Goal: Feedback & Contribution: Submit feedback/report problem

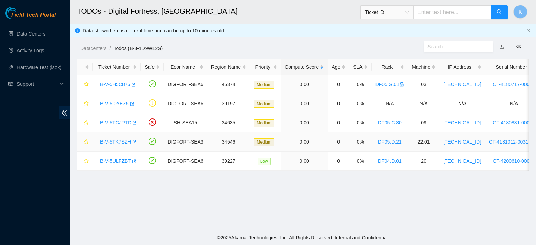
click at [109, 143] on link "B-V-5TK7SZH" at bounding box center [115, 142] width 31 height 6
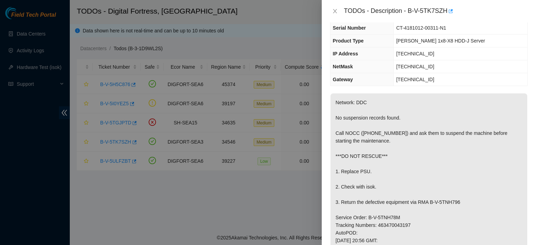
scroll to position [30, 0]
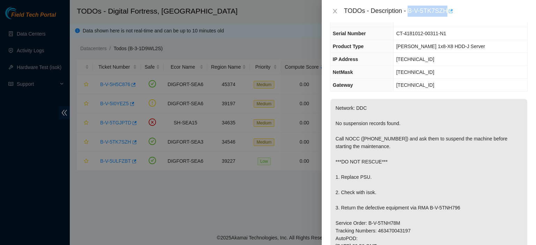
drag, startPoint x: 409, startPoint y: 11, endPoint x: 447, endPoint y: 12, distance: 38.4
click at [447, 12] on div "TODOs - Description - B-V-5TK7SZH" at bounding box center [436, 11] width 184 height 11
copy div "B-V-5TK7SZH"
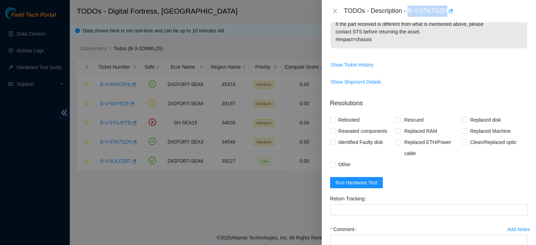
scroll to position [406, 0]
click at [339, 183] on span "Run Hardware Test" at bounding box center [357, 182] width 42 height 8
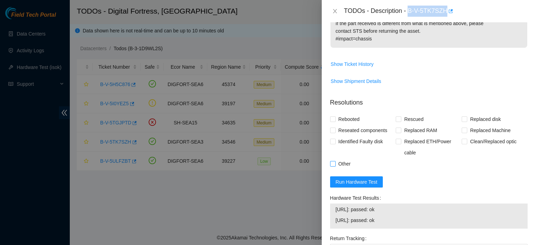
click at [332, 163] on input "Other" at bounding box center [332, 163] width 5 height 5
checkbox input "true"
click at [332, 117] on input "Rebooted" at bounding box center [332, 119] width 5 height 5
checkbox input "true"
click at [334, 128] on input "Reseated components" at bounding box center [332, 130] width 5 height 5
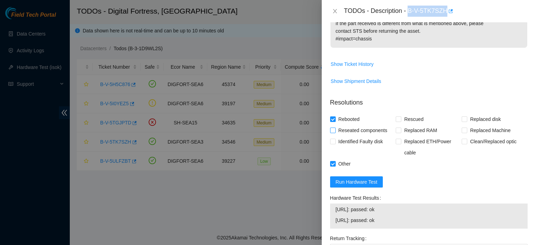
checkbox input "true"
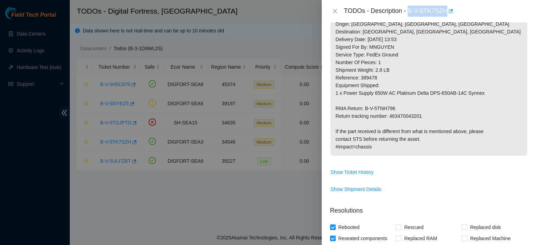
scroll to position [299, 0]
drag, startPoint x: 390, startPoint y: 114, endPoint x: 433, endPoint y: 119, distance: 43.6
copy p "463470043201"
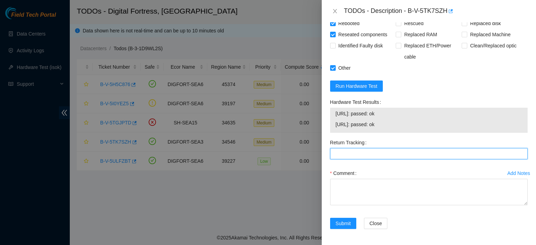
click at [411, 152] on Tracking "Return Tracking" at bounding box center [429, 153] width 198 height 11
paste Tracking "463470043201"
type Tracking "463470043201"
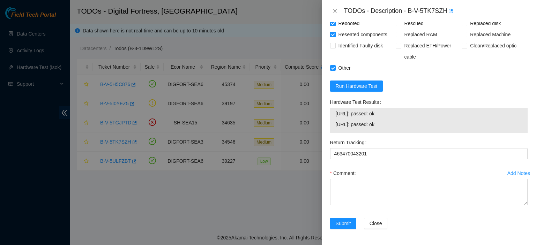
click at [495, 214] on div "Add Notes Comment" at bounding box center [429, 193] width 203 height 50
click at [381, 185] on textarea "Comment" at bounding box center [429, 192] width 198 height 27
paste textarea "kbbyrne23@gmail.com - sisingh has completed your request (B-V-5TGJPTD, B-V-5TK7…"
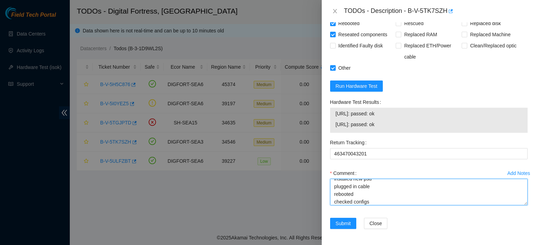
scroll to position [59, 0]
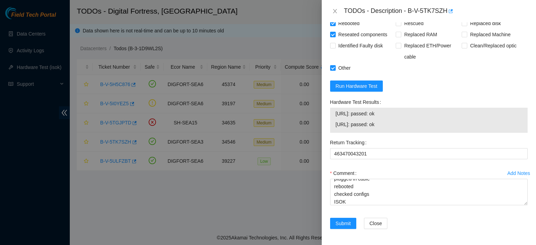
drag, startPoint x: 397, startPoint y: 129, endPoint x: 321, endPoint y: 119, distance: 76.8
click at [321, 119] on div "TODOs - Description - B-V-5TK7SZH Problem Type Hardware Rack Number DF05.D.21 M…" at bounding box center [268, 122] width 536 height 245
click at [338, 123] on span "23.66.231.183: passed: ok" at bounding box center [429, 125] width 186 height 8
drag, startPoint x: 337, startPoint y: 112, endPoint x: 397, endPoint y: 128, distance: 62.1
click at [397, 128] on tbody "23.66.231.153: passed: ok 23.66.231.183: passed: ok" at bounding box center [429, 121] width 187 height 22
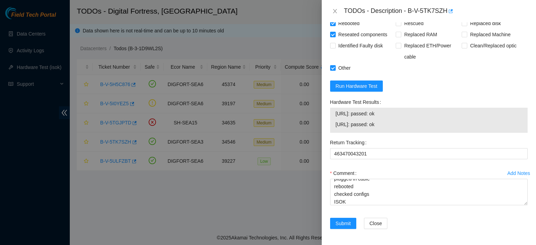
copy tbody "23.66.231.153: passed: ok 23.66.231.183: passed: ok"
click at [397, 127] on span "23.66.231.183: passed: ok" at bounding box center [429, 125] width 186 height 8
click at [357, 203] on textarea "kbbyrne23@gmail.com - sisingh has completed your request (B-V-5TGJPTD, B-V-5TK7…" at bounding box center [429, 192] width 198 height 27
paste textarea "23.66.231.153: passed: ok 23.66.231.183: passed: ok"
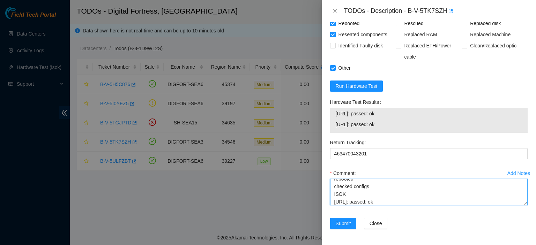
scroll to position [75, 0]
type textarea "kbbyrne23@gmail.com - sisingh has completed your request (B-V-5TGJPTD, B-V-5TK7…"
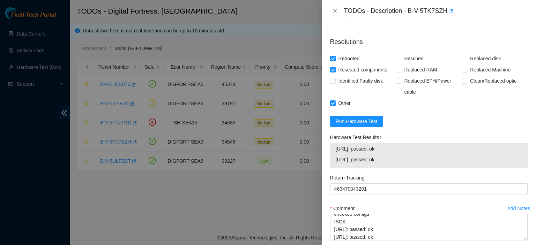
scroll to position [503, 0]
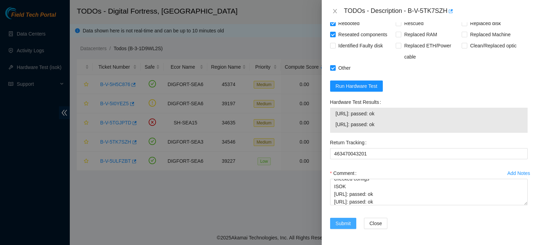
click at [337, 223] on span "Submit" at bounding box center [343, 224] width 15 height 8
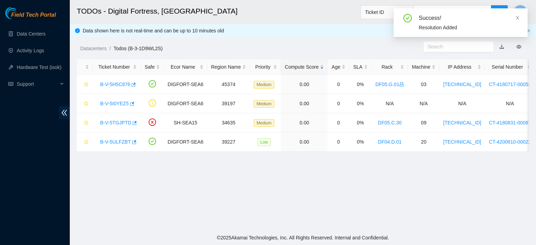
scroll to position [189, 0]
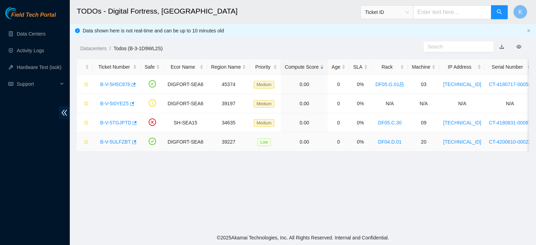
click at [108, 145] on div "B-V-5ULFZBT" at bounding box center [117, 142] width 40 height 11
click at [116, 141] on link "B-V-5ULFZBT" at bounding box center [115, 142] width 31 height 6
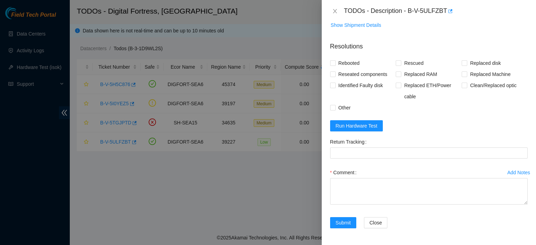
scroll to position [56, 0]
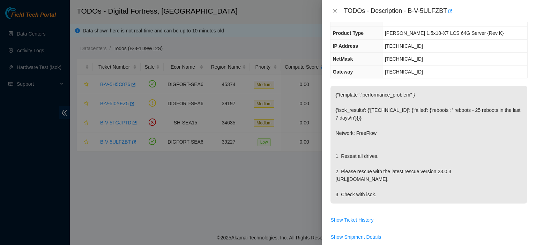
click at [308, 186] on div at bounding box center [268, 122] width 536 height 245
click at [336, 12] on icon "close" at bounding box center [335, 11] width 4 height 4
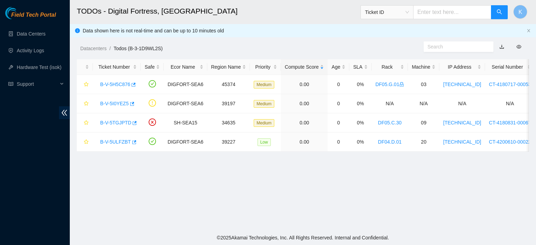
scroll to position [79, 0]
click at [106, 108] on div "B-V-5I0YEZ5" at bounding box center [117, 103] width 40 height 11
click at [109, 103] on link "B-V-5I0YEZ5" at bounding box center [114, 104] width 29 height 6
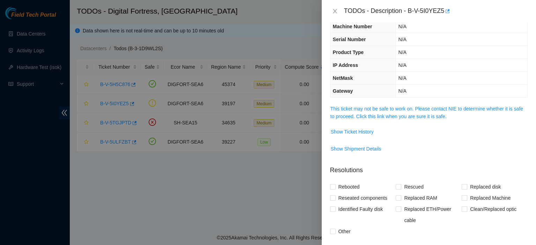
scroll to position [0, 0]
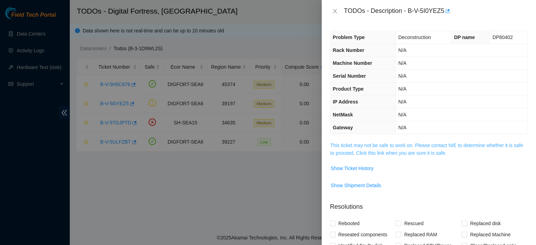
click at [404, 146] on link "This ticket may not be safe to work on. Please contact NIE to determine whether…" at bounding box center [427, 149] width 193 height 13
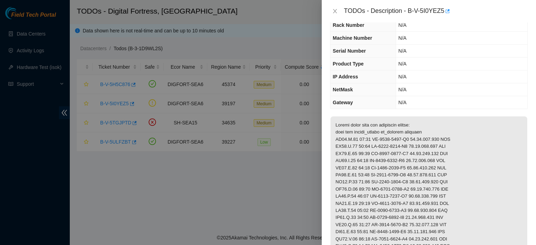
scroll to position [23, 0]
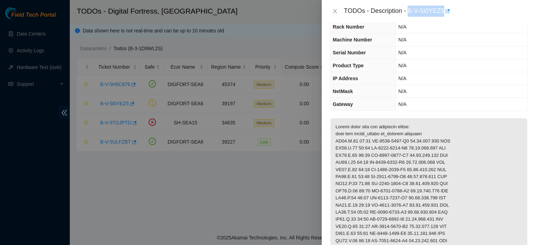
drag, startPoint x: 409, startPoint y: 11, endPoint x: 443, endPoint y: 14, distance: 34.0
click at [443, 14] on div "TODOs - Description - B-V-5I0YEZ5" at bounding box center [436, 11] width 184 height 11
copy div "B-V-5I0YEZ5"
click at [522, 68] on div "Problem Type Deconstruction DP name DP80402 Rack Number N/A Machine Number N/A …" at bounding box center [429, 133] width 214 height 223
drag, startPoint x: 408, startPoint y: 10, endPoint x: 443, endPoint y: 10, distance: 34.9
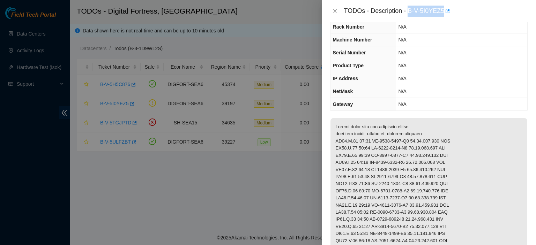
click at [443, 10] on div "TODOs - Description - B-V-5I0YEZ5" at bounding box center [436, 11] width 184 height 11
copy div "B-V-5I0YEZ5"
click at [337, 11] on icon "close" at bounding box center [335, 11] width 6 height 6
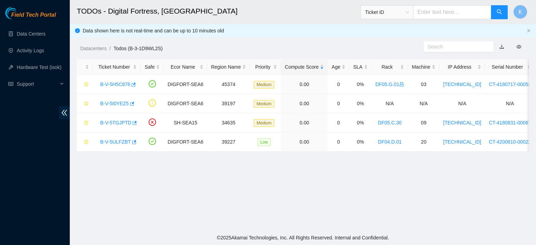
scroll to position [31, 0]
click at [110, 144] on link "B-V-5ULFZBT" at bounding box center [115, 142] width 31 height 6
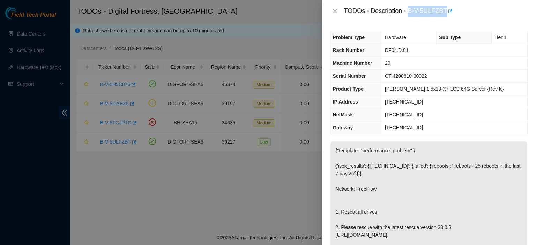
drag, startPoint x: 410, startPoint y: 9, endPoint x: 445, endPoint y: 10, distance: 34.2
click at [445, 10] on div "TODOs - Description - B-V-5ULFZBT" at bounding box center [436, 11] width 184 height 11
copy div "B-V-5ULFZBT"
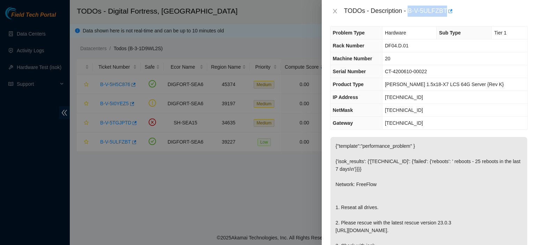
scroll to position [7, 0]
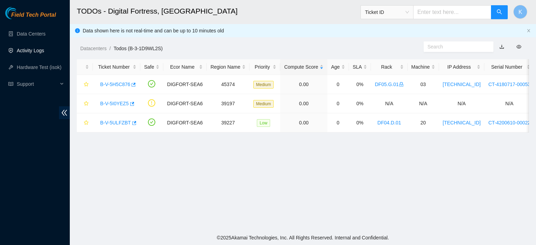
click at [42, 51] on link "Activity Logs" at bounding box center [31, 51] width 28 height 6
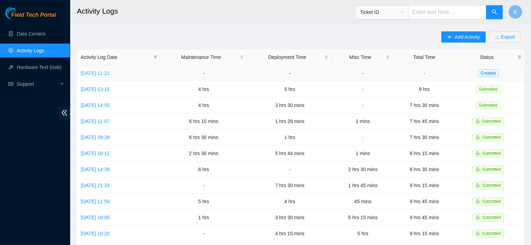
click at [94, 74] on link "[DATE] 11:21" at bounding box center [95, 74] width 29 height 6
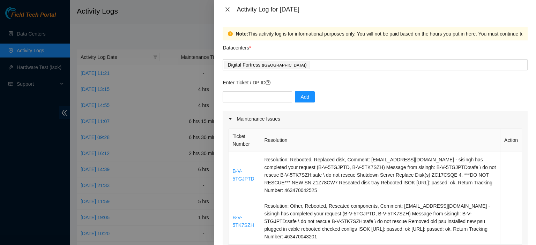
click at [227, 9] on icon "close" at bounding box center [228, 10] width 6 height 6
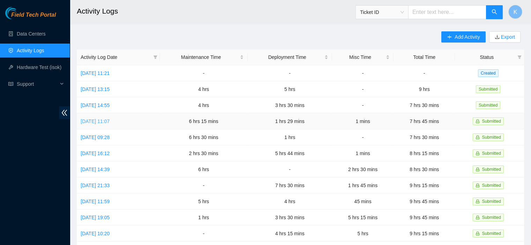
click at [110, 122] on link "[DATE] 11:07" at bounding box center [95, 122] width 29 height 6
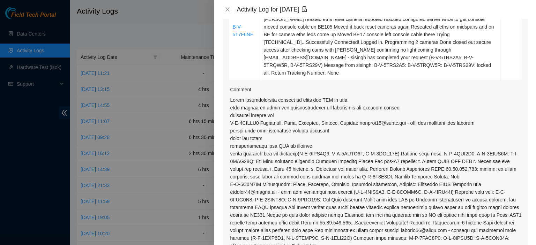
scroll to position [227, 0]
click at [227, 11] on icon "close" at bounding box center [228, 10] width 6 height 6
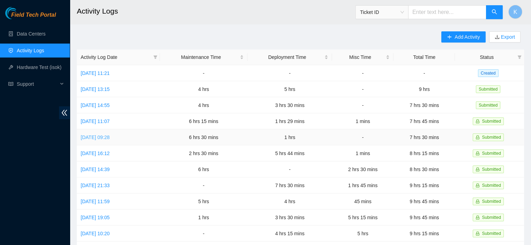
click at [108, 135] on link "[DATE] 09:28" at bounding box center [95, 138] width 29 height 6
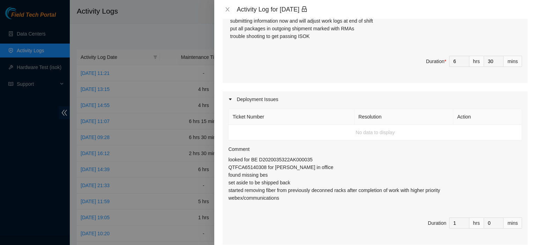
scroll to position [533, 0]
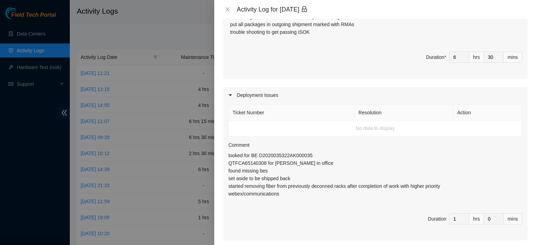
click at [225, 13] on div "Activity Log for [DATE]" at bounding box center [375, 10] width 305 height 8
click at [225, 9] on icon "close" at bounding box center [228, 10] width 6 height 6
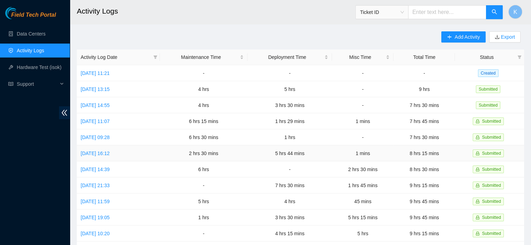
click at [101, 160] on td "[DATE] 16:12" at bounding box center [118, 154] width 83 height 16
click at [110, 152] on link "[DATE] 16:12" at bounding box center [95, 154] width 29 height 6
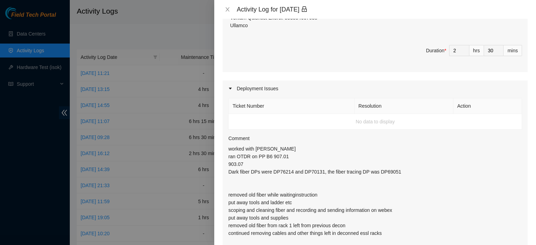
scroll to position [677, 0]
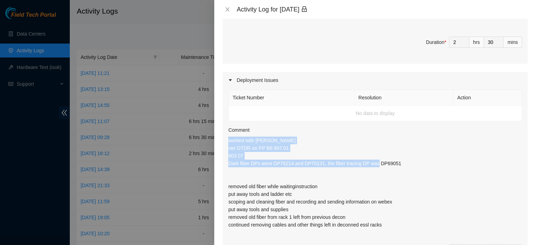
drag, startPoint x: 398, startPoint y: 156, endPoint x: 226, endPoint y: 130, distance: 173.9
click at [226, 130] on div "Ticket Number Resolution Action No data to display Comment worked with [PERSON_…" at bounding box center [375, 180] width 305 height 184
copy p "worked with [PERSON_NAME] ran OTDR on PP B6 907.01 903.07 Dark fiber DPs were D…"
click at [229, 8] on icon "close" at bounding box center [228, 10] width 6 height 6
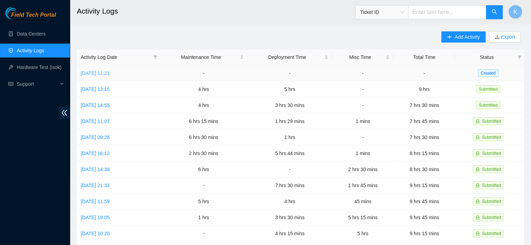
click at [110, 71] on link "[DATE] 11:21" at bounding box center [95, 74] width 29 height 6
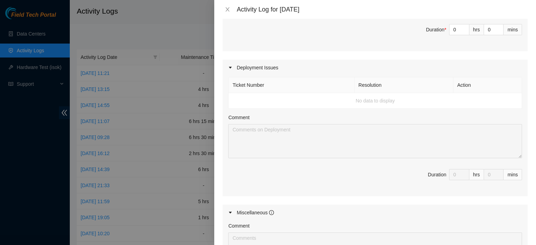
scroll to position [277, 0]
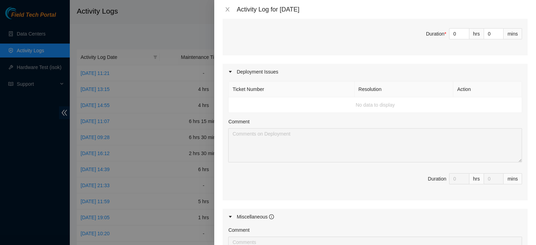
click at [398, 102] on td "No data to display" at bounding box center [376, 105] width 294 height 16
click at [258, 86] on th "Ticket Number" at bounding box center [292, 90] width 126 height 16
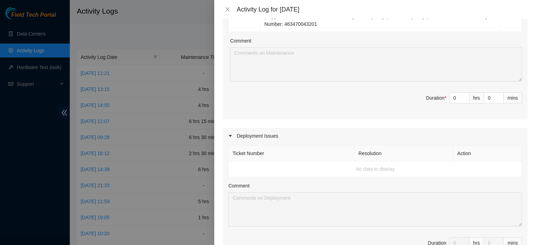
scroll to position [217, 0]
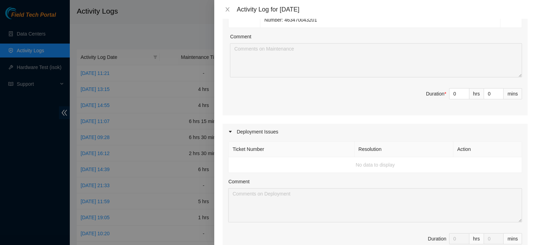
click at [248, 131] on div "Deployment Issues" at bounding box center [375, 132] width 305 height 16
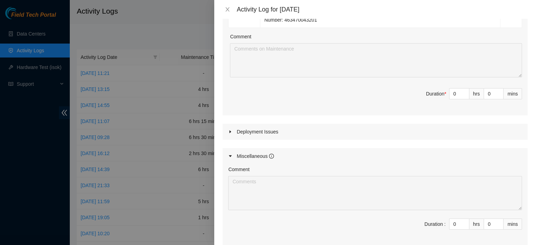
click at [245, 131] on div "Deployment Issues" at bounding box center [375, 132] width 305 height 16
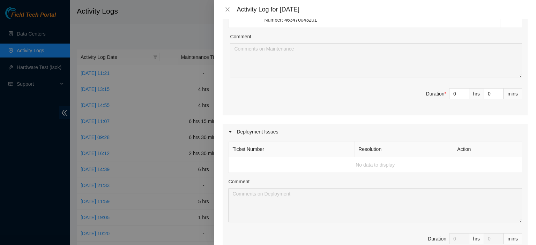
click at [245, 163] on td "No data to display" at bounding box center [376, 165] width 294 height 16
click at [470, 235] on div "hrs" at bounding box center [477, 239] width 15 height 11
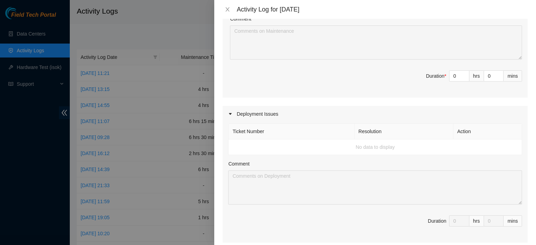
scroll to position [233, 0]
click at [250, 115] on div "Deployment Issues" at bounding box center [375, 116] width 305 height 16
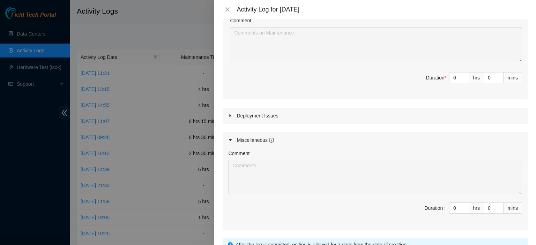
click at [250, 115] on div "Deployment Issues" at bounding box center [375, 116] width 305 height 16
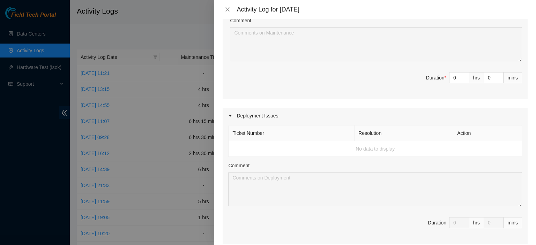
click at [243, 148] on td "No data to display" at bounding box center [376, 149] width 294 height 16
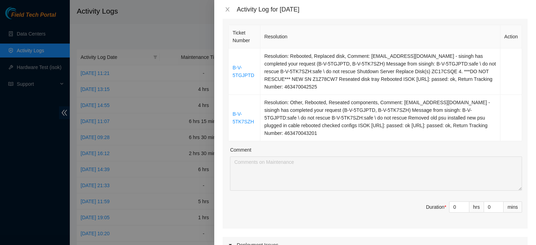
scroll to position [0, 0]
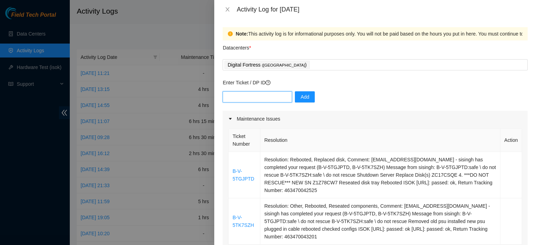
click at [262, 97] on input "text" at bounding box center [257, 96] width 69 height 11
paste input "worked with [PERSON_NAME] ran OTDR on PP B6 907.01 903.07 Dark fiber DPs were D…"
drag, startPoint x: 261, startPoint y: 96, endPoint x: 176, endPoint y: 96, distance: 85.2
click at [176, 96] on div "Activity Log for [DATE] Note: This activity log is for informational purposes o…" at bounding box center [268, 122] width 536 height 245
type input "DP69051"
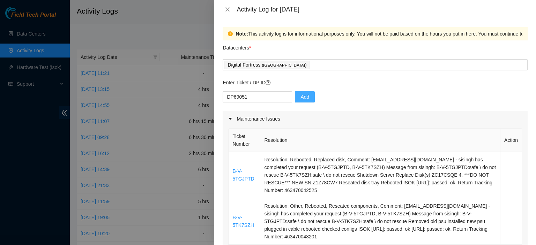
click at [302, 97] on span "Add" at bounding box center [305, 97] width 9 height 8
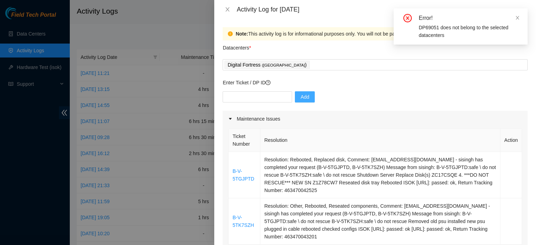
click at [479, 94] on div "Add" at bounding box center [375, 101] width 305 height 20
click at [516, 17] on icon "close" at bounding box center [517, 17] width 5 height 5
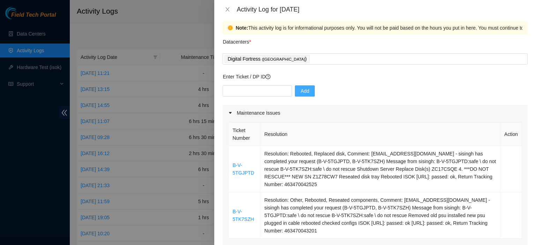
scroll to position [5, 0]
click at [240, 92] on input "text" at bounding box center [257, 91] width 69 height 11
paste input "DP82625"
type input "DP82625"
click at [301, 91] on span "Add" at bounding box center [305, 92] width 9 height 8
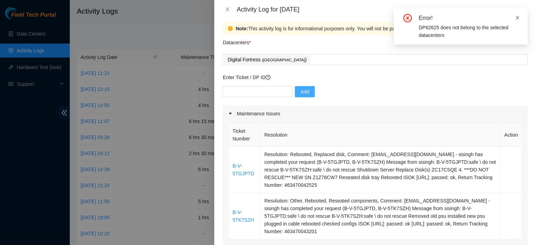
click at [518, 18] on icon "close" at bounding box center [517, 17] width 3 height 3
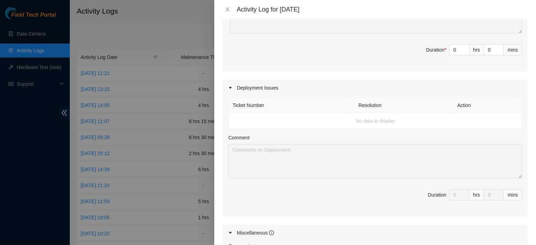
scroll to position [261, 0]
click at [396, 122] on td "No data to display" at bounding box center [376, 121] width 294 height 16
click at [307, 110] on th "Ticket Number" at bounding box center [292, 106] width 126 height 16
click at [405, 124] on td "No data to display" at bounding box center [376, 121] width 294 height 16
click at [418, 120] on td "No data to display" at bounding box center [376, 121] width 294 height 16
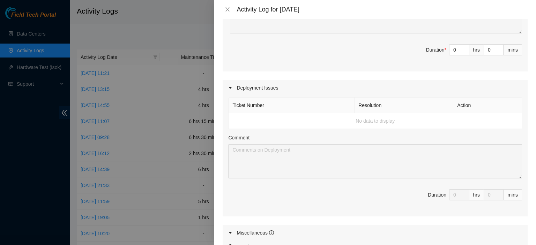
click at [447, 123] on td "No data to display" at bounding box center [376, 121] width 294 height 16
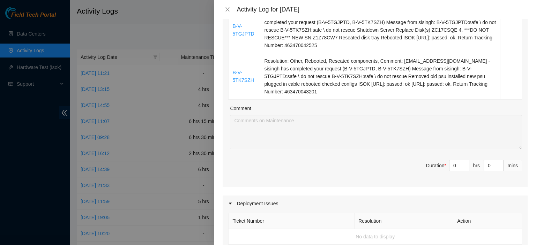
scroll to position [146, 0]
type input "1"
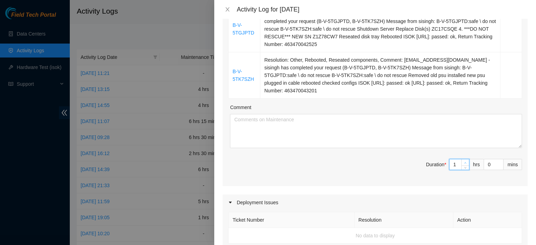
click at [464, 162] on icon "up" at bounding box center [465, 163] width 2 height 2
type input "2"
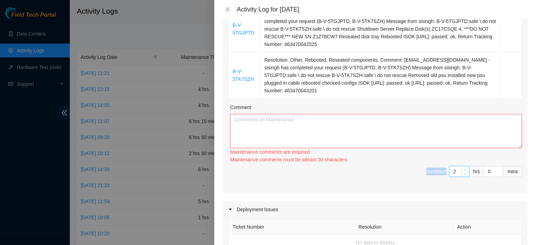
click at [459, 161] on div "Ticket Number Resolution Action B-V-5TGJPTD Resolution: Rebooted, Replaced disk…" at bounding box center [375, 87] width 305 height 213
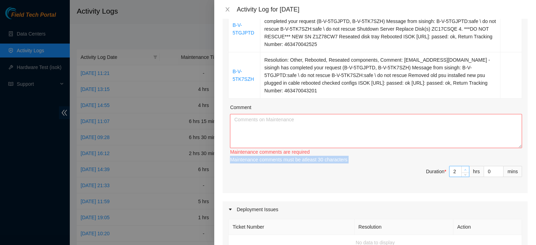
click at [459, 161] on div "Maintenance comments are required Maintenance comments must be atleast 30 chara…" at bounding box center [376, 155] width 292 height 15
click at [459, 161] on div "Maintenance comments must be atleast 60 characters" at bounding box center [376, 160] width 292 height 8
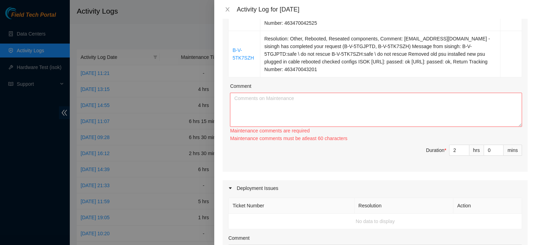
scroll to position [164, 0]
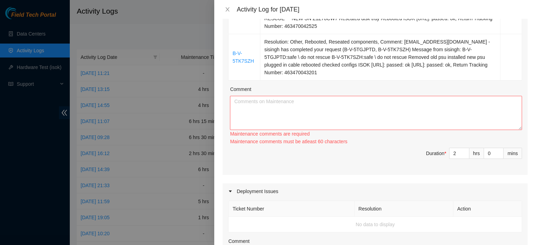
click at [306, 228] on td "No data to display" at bounding box center [376, 225] width 294 height 16
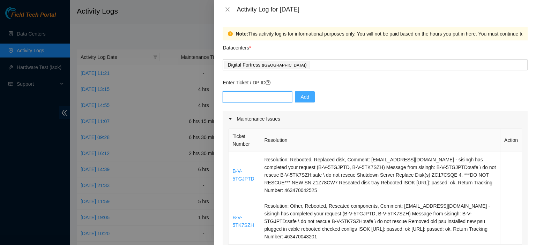
click at [264, 97] on input "text" at bounding box center [257, 96] width 69 height 11
paste input "DP70131"
type input "DP70131"
click at [301, 99] on span "Add" at bounding box center [305, 97] width 9 height 8
click at [524, 205] on div "Note: This activity log is for informational purposes only. You will not be pai…" at bounding box center [375, 132] width 322 height 227
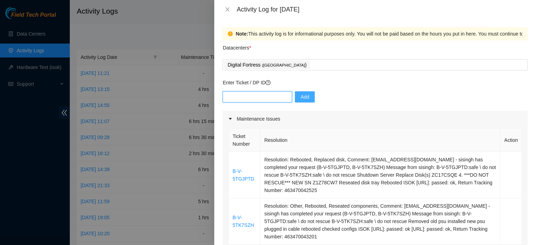
click at [265, 97] on input "text" at bounding box center [257, 96] width 69 height 11
paste input "DP76214"
type input "DP76214"
click at [302, 97] on span "Add" at bounding box center [305, 97] width 9 height 8
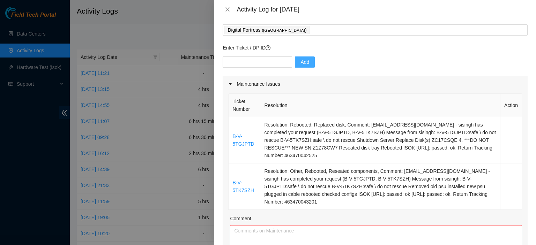
scroll to position [25, 0]
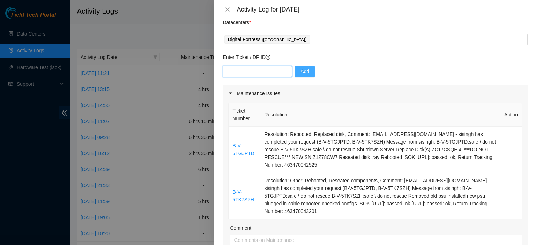
click at [267, 71] on input "text" at bounding box center [257, 71] width 69 height 11
paste input "DP76214"
click at [235, 72] on input "DP76214" at bounding box center [257, 71] width 69 height 11
type input "DP 76214"
click at [295, 72] on button "Add" at bounding box center [305, 71] width 20 height 11
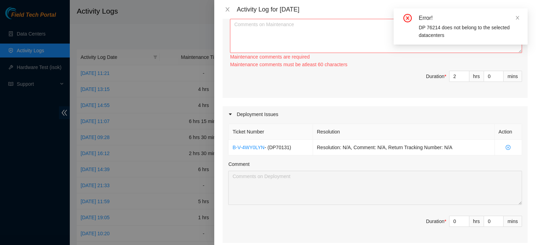
scroll to position [239, 0]
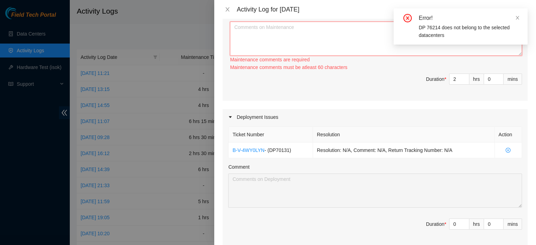
click at [249, 36] on textarea "Comment" at bounding box center [376, 39] width 292 height 34
paste textarea "DP76214"
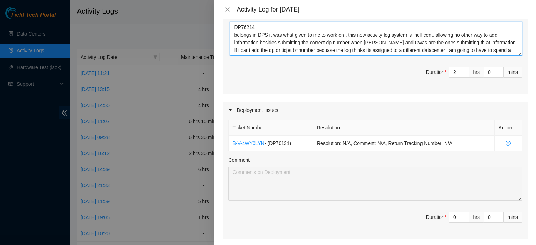
scroll to position [6, 0]
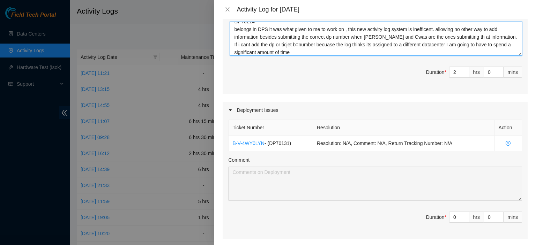
drag, startPoint x: 284, startPoint y: 44, endPoint x: 269, endPoint y: 44, distance: 15.4
click at [269, 44] on textarea "DP76214 belongs in DPS it was what given to me to work on , this new activity l…" at bounding box center [376, 39] width 292 height 34
click at [303, 50] on textarea "DP76214 belongs in DPS it was what given to me to work on , this new activity l…" at bounding box center [376, 39] width 292 height 34
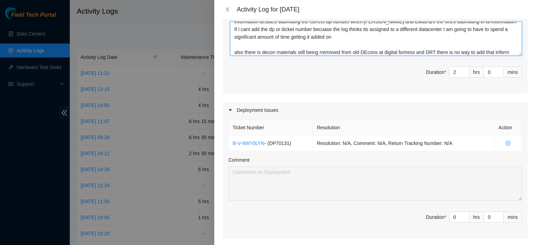
scroll to position [29, 0]
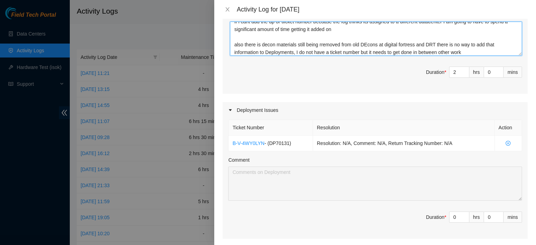
type textarea "DP76214 belongs in DPS it was what given to me to work on , this new activity l…"
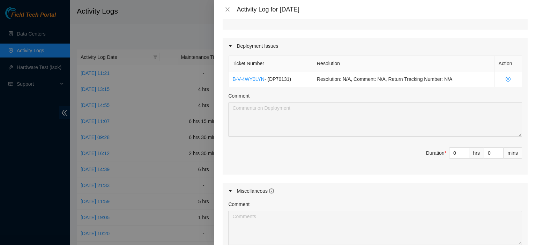
scroll to position [413, 0]
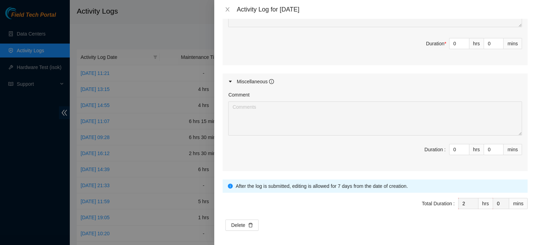
click at [384, 232] on div "Note: This activity log is for informational purposes only. You will not be pai…" at bounding box center [375, 132] width 322 height 227
click at [363, 184] on div "After the log is submitted, editing is allowed for 7 days from the date of crea…" at bounding box center [379, 187] width 287 height 8
drag, startPoint x: 363, startPoint y: 184, endPoint x: 464, endPoint y: 204, distance: 103.6
click at [402, 180] on div "After the log is submitted, editing is allowed for 7 days from the date of crea…" at bounding box center [375, 186] width 305 height 13
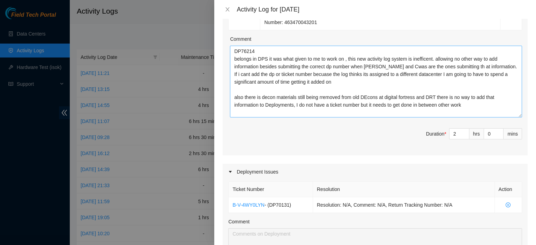
scroll to position [0, 0]
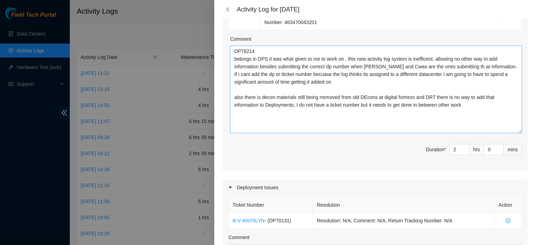
drag, startPoint x: 514, startPoint y: 77, endPoint x: 514, endPoint y: 131, distance: 53.8
click at [514, 131] on textarea "DP76214 belongs in DPS it was what given to me to work on , this new activity l…" at bounding box center [376, 90] width 292 height 88
click at [502, 125] on textarea "DP76214 belongs in DPS it was what given to me to work on , this new activity l…" at bounding box center [376, 90] width 292 height 88
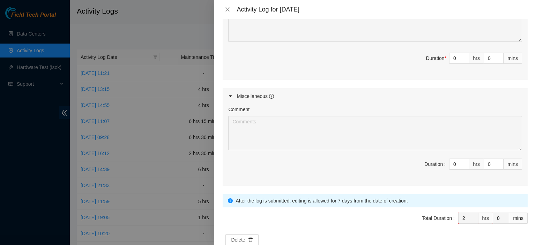
scroll to position [450, 0]
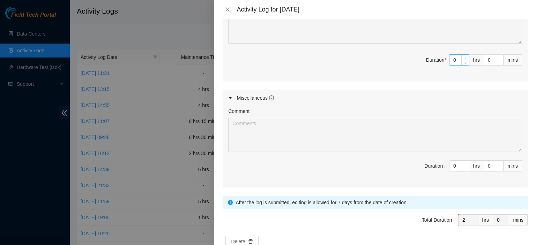
click at [464, 57] on icon "up" at bounding box center [465, 58] width 2 height 2
type input "1"
type input "3"
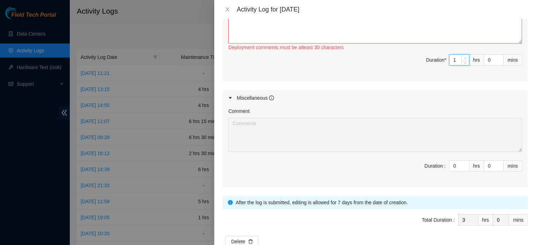
type input "2"
type input "4"
click at [464, 57] on icon "up" at bounding box center [465, 58] width 2 height 2
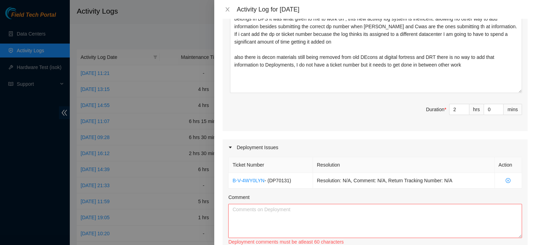
scroll to position [0, 0]
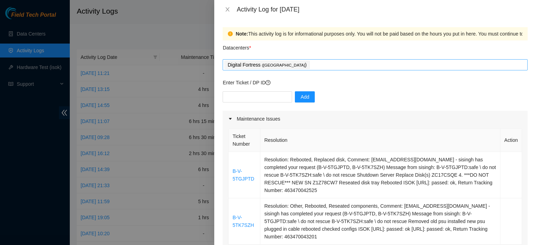
click at [482, 67] on div "Digital Fortress ( [GEOGRAPHIC_DATA] )" at bounding box center [376, 65] width 302 height 10
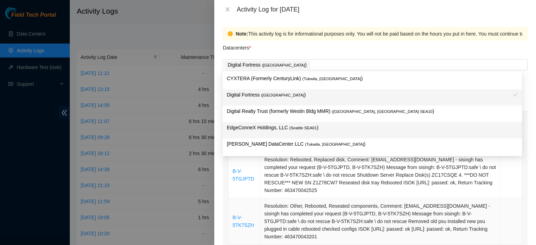
click at [492, 234] on td "Resolution: Other, Rebooted, Reseated components, Comment: [EMAIL_ADDRESS][DOMA…" at bounding box center [381, 222] width 240 height 46
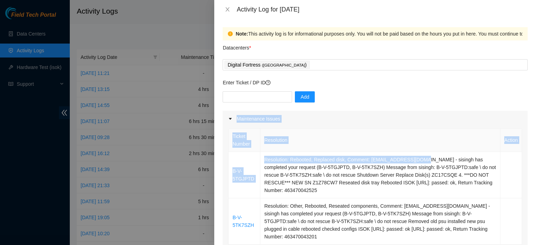
drag, startPoint x: 418, startPoint y: 154, endPoint x: 370, endPoint y: 97, distance: 74.6
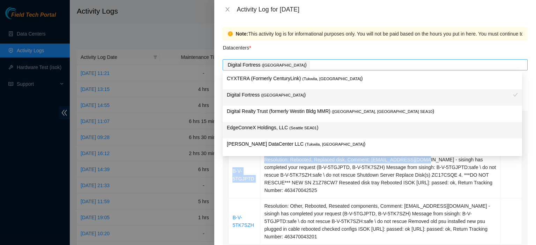
click at [336, 61] on div "Digital Fortress ( [GEOGRAPHIC_DATA] )" at bounding box center [376, 65] width 302 height 10
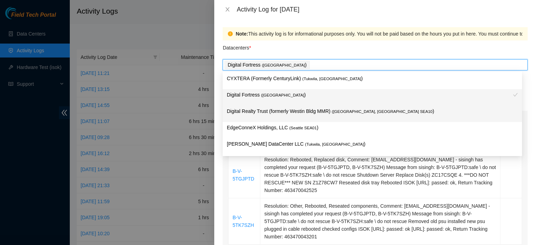
click at [322, 114] on p "Digital Realty Trust (formerly Westin Bldg MMR) ( [GEOGRAPHIC_DATA], [GEOGRAPHI…" at bounding box center [372, 112] width 291 height 8
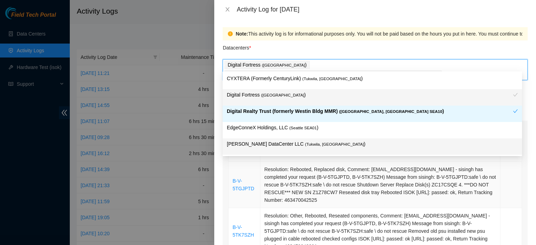
click at [370, 177] on td "Resolution: Rebooted, Replaced disk, Comment: [EMAIL_ADDRESS][DOMAIN_NAME] - si…" at bounding box center [381, 185] width 240 height 46
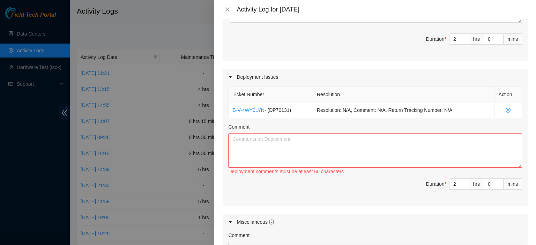
scroll to position [335, 0]
click at [409, 143] on textarea "Comment" at bounding box center [375, 151] width 294 height 34
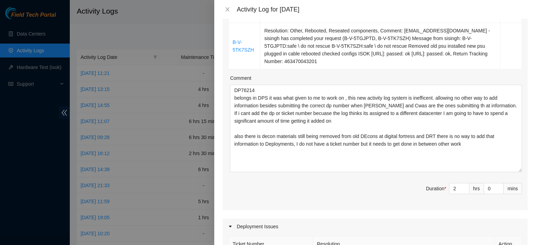
scroll to position [183, 0]
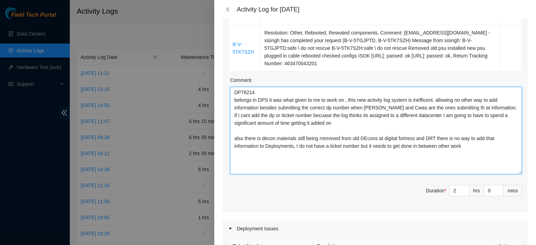
drag, startPoint x: 240, startPoint y: 82, endPoint x: 482, endPoint y: 133, distance: 248.0
click at [482, 133] on textarea "DP76214 belongs in DPS it was what given to me to work on , this new activity l…" at bounding box center [376, 131] width 292 height 88
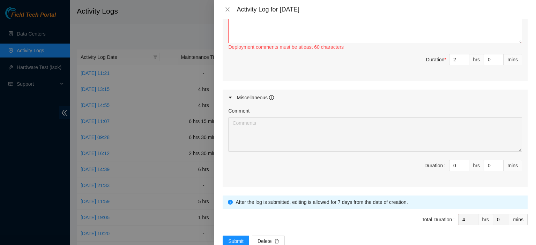
scroll to position [440, 0]
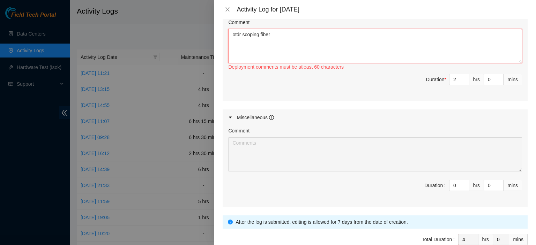
click at [365, 46] on textarea "otdr scoping fiber" at bounding box center [375, 46] width 294 height 34
paste textarea "P76214 belongs in DPS it was what given to me to work on , this new activity lo…"
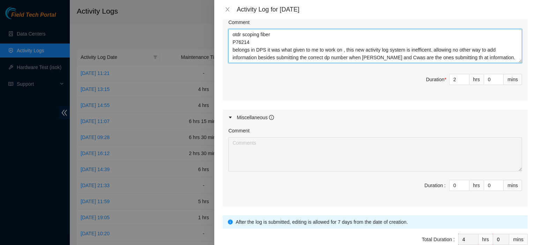
scroll to position [36, 0]
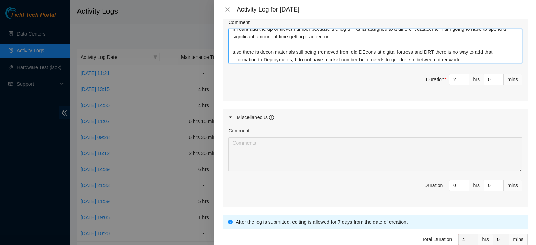
type textarea "otdr scoping fiber P76214 belongs in DPS it was what given to me to work on , t…"
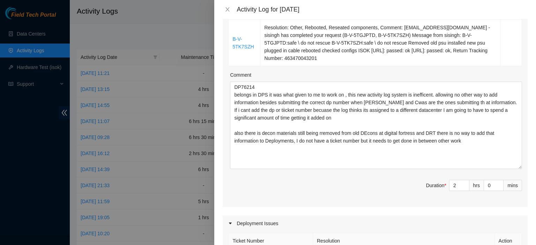
scroll to position [186, 0]
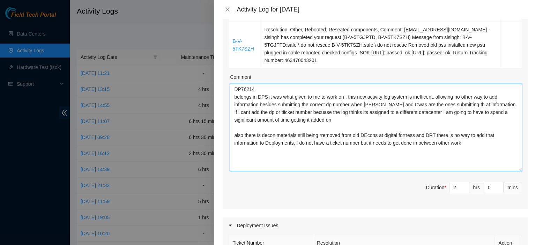
drag, startPoint x: 479, startPoint y: 135, endPoint x: 221, endPoint y: 71, distance: 266.2
click at [221, 71] on div "Note: This activity log is for informational purposes only. You will not be pai…" at bounding box center [375, 132] width 322 height 227
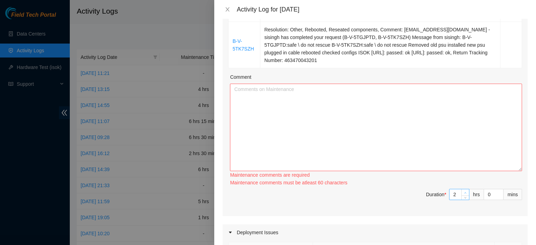
click at [463, 190] on span "Increase Value" at bounding box center [466, 193] width 8 height 6
type input "3"
type input "5"
type input "4"
type input "6"
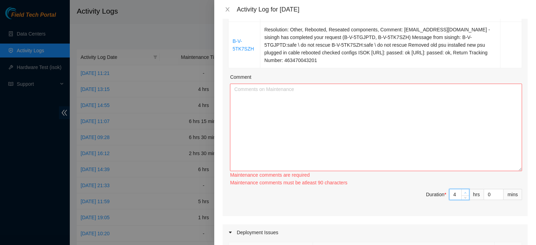
click at [463, 190] on span "Increase Value" at bounding box center [466, 193] width 8 height 6
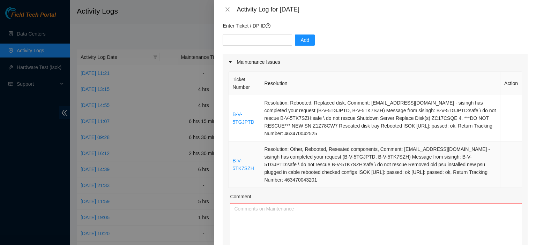
scroll to position [68, 0]
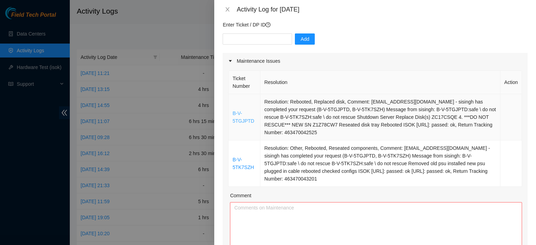
drag, startPoint x: 300, startPoint y: 170, endPoint x: 234, endPoint y: 102, distance: 95.3
click at [234, 102] on tbody "B-V-5TGJPTD Resolution: Rebooted, Replaced disk, Comment: [EMAIL_ADDRESS][DOMAI…" at bounding box center [376, 140] width 294 height 93
copy tbody "B-V-5TGJPTD Resolution: Rebooted, Replaced disk, Comment: [EMAIL_ADDRESS][DOMAI…"
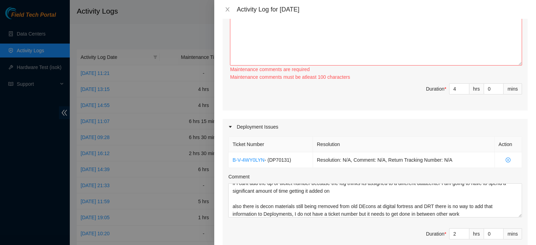
scroll to position [294, 0]
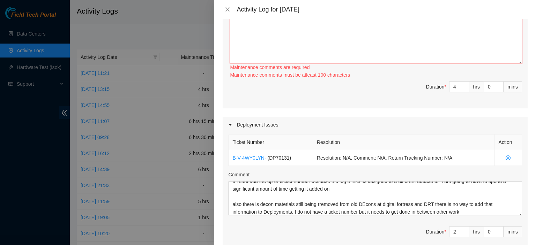
click at [404, 39] on textarea "Comment" at bounding box center [376, 20] width 292 height 88
paste textarea "B-V-5TGJPTD Resolution: Rebooted, Replaced disk, Comment: [EMAIL_ADDRESS][DOMAI…"
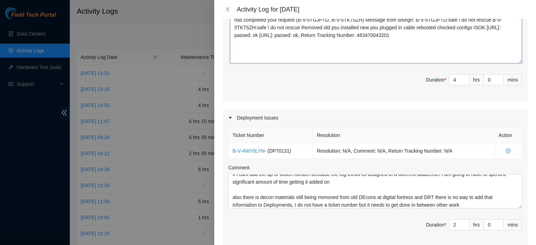
type textarea "B-V-5TGJPTD Resolution: Rebooted, Replaced disk, Comment: [EMAIL_ADDRESS][DOMAI…"
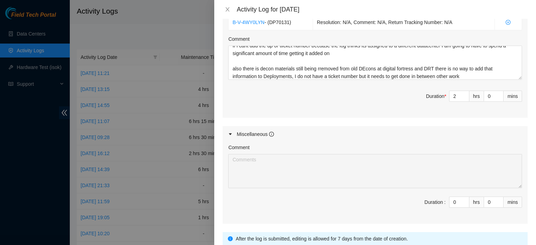
scroll to position [422, 0]
type input "1"
click at [496, 198] on span "Increase Value" at bounding box center [500, 201] width 8 height 6
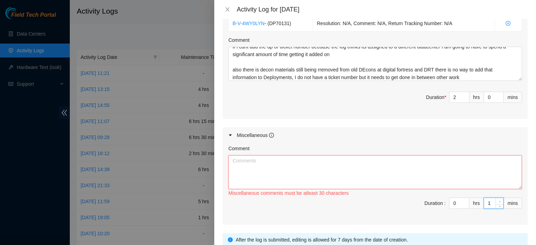
click at [496, 198] on span "Increase Value" at bounding box center [500, 201] width 8 height 6
type input "3"
click at [496, 198] on span "Increase Value" at bounding box center [500, 201] width 8 height 6
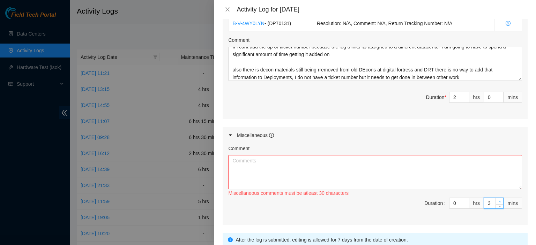
type input "4"
click at [496, 198] on span "Increase Value" at bounding box center [500, 201] width 8 height 6
type input "5"
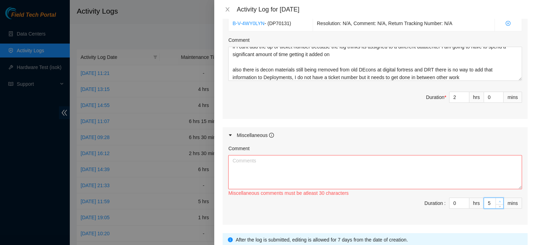
click at [496, 198] on span "Increase Value" at bounding box center [500, 201] width 8 height 6
type input "8"
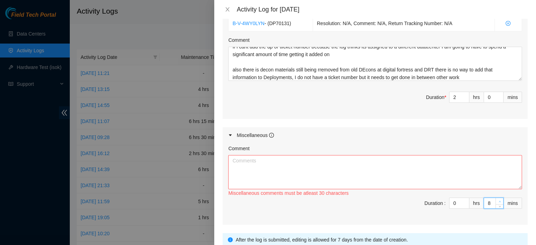
click at [496, 198] on span "Increase Value" at bounding box center [500, 201] width 8 height 6
type input "10"
click at [496, 198] on span "Increase Value" at bounding box center [500, 201] width 8 height 6
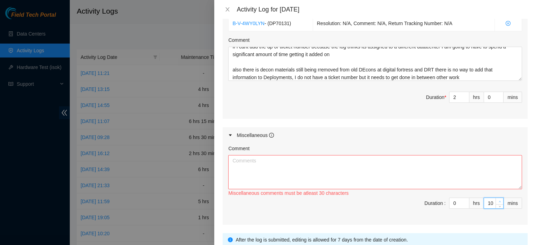
type input "12"
click at [496, 198] on span "Increase Value" at bounding box center [500, 201] width 8 height 6
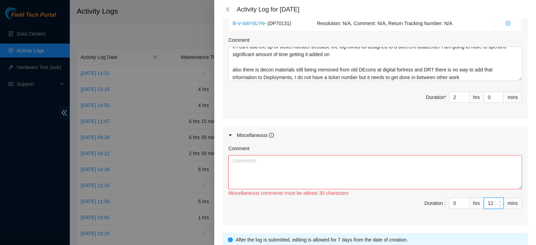
click at [496, 198] on span "Increase Value" at bounding box center [500, 201] width 8 height 6
type input "18"
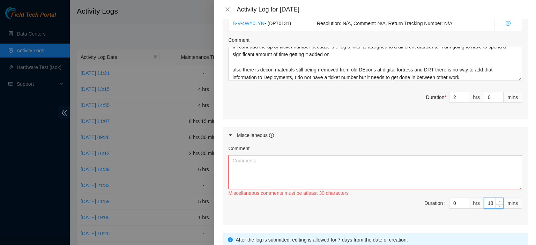
click at [496, 198] on span "Increase Value" at bounding box center [500, 201] width 8 height 6
type input "19"
click at [496, 198] on span "Increase Value" at bounding box center [500, 201] width 8 height 6
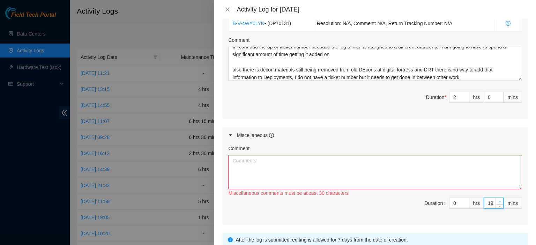
type input "21"
click at [496, 198] on span "Increase Value" at bounding box center [500, 201] width 8 height 6
type input "22"
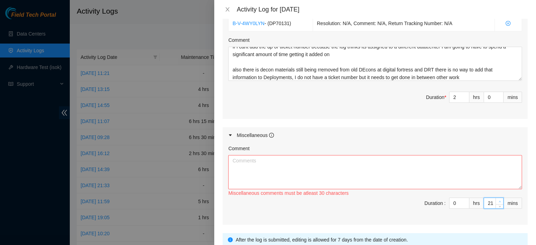
type input "22"
type input "23"
click at [496, 198] on span "Increase Value" at bounding box center [500, 201] width 8 height 6
type input "24"
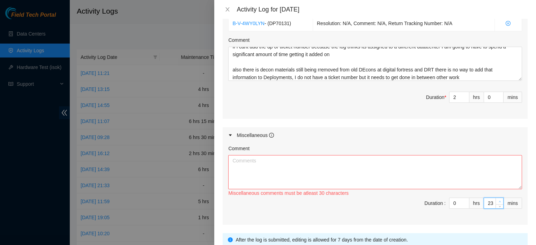
type input "24"
click at [496, 198] on span "Increase Value" at bounding box center [500, 201] width 8 height 6
type input "25"
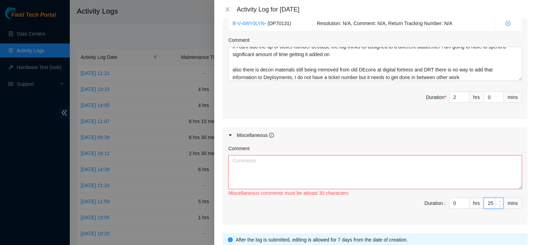
click at [496, 198] on span "Increase Value" at bounding box center [500, 201] width 8 height 6
type input "27"
click at [496, 198] on span "Increase Value" at bounding box center [500, 201] width 8 height 6
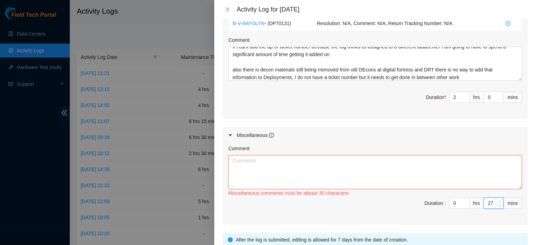
click at [496, 198] on span "Increase Value" at bounding box center [500, 201] width 8 height 6
type input "30"
click at [496, 198] on span "Increase Value" at bounding box center [500, 201] width 8 height 6
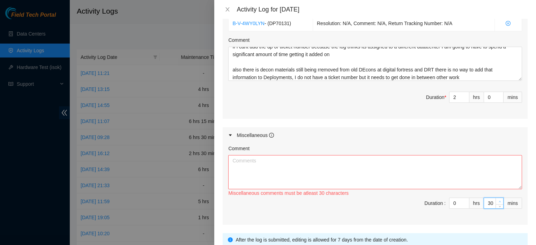
type input "31"
click at [496, 198] on span "Increase Value" at bounding box center [500, 201] width 8 height 6
type input "32"
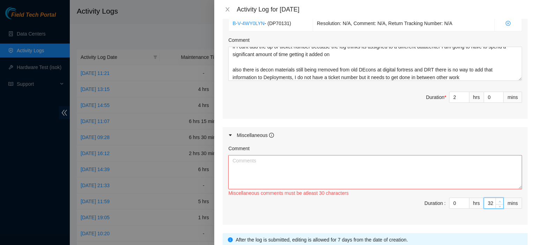
click at [496, 198] on span "Increase Value" at bounding box center [500, 201] width 8 height 6
type input "33"
click at [499, 205] on icon "down" at bounding box center [500, 206] width 2 height 2
type input "32"
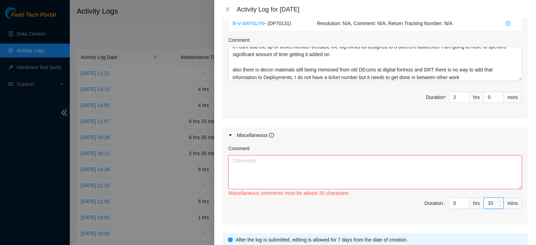
type input "32"
type input "31"
click at [499, 205] on icon "down" at bounding box center [500, 206] width 2 height 2
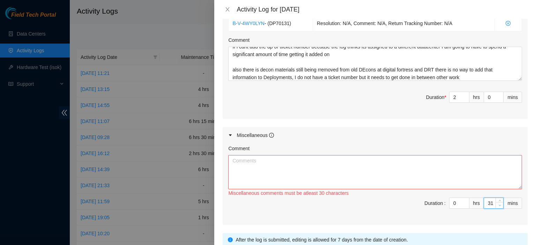
type input "30"
type input "29"
click at [499, 205] on icon "down" at bounding box center [500, 206] width 2 height 2
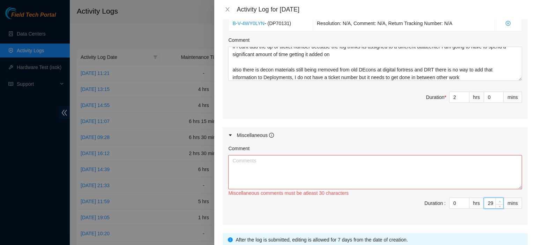
click at [498, 200] on span "up" at bounding box center [500, 202] width 4 height 4
type input "30"
click at [497, 173] on textarea "Comment" at bounding box center [375, 172] width 294 height 34
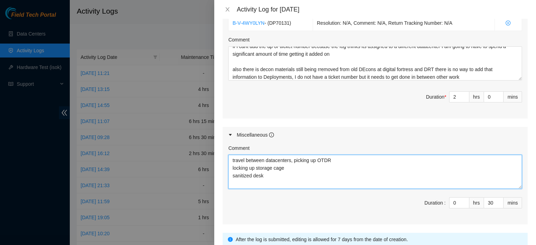
type textarea "travel between datacenters, picking up OTDR locking up storage cage sanitized d…"
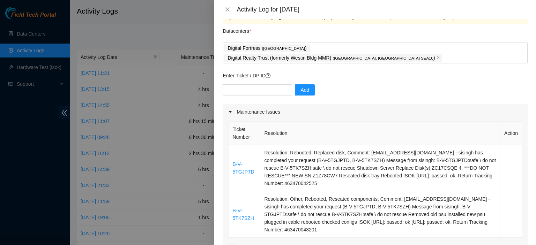
scroll to position [14, 0]
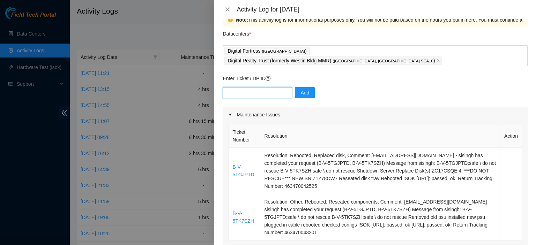
click at [256, 87] on input "text" at bounding box center [257, 92] width 69 height 11
paste input "DP76214"
type input "DP76214"
click at [301, 89] on span "Add" at bounding box center [305, 93] width 9 height 8
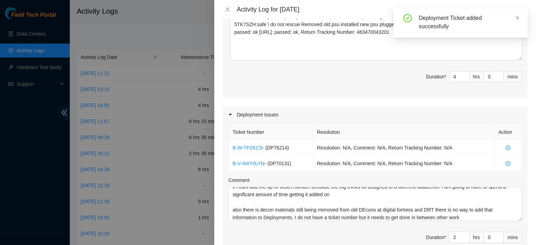
scroll to position [306, 0]
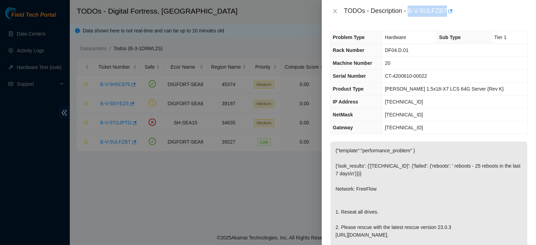
scroll to position [7, 0]
